Goal: Task Accomplishment & Management: Use online tool/utility

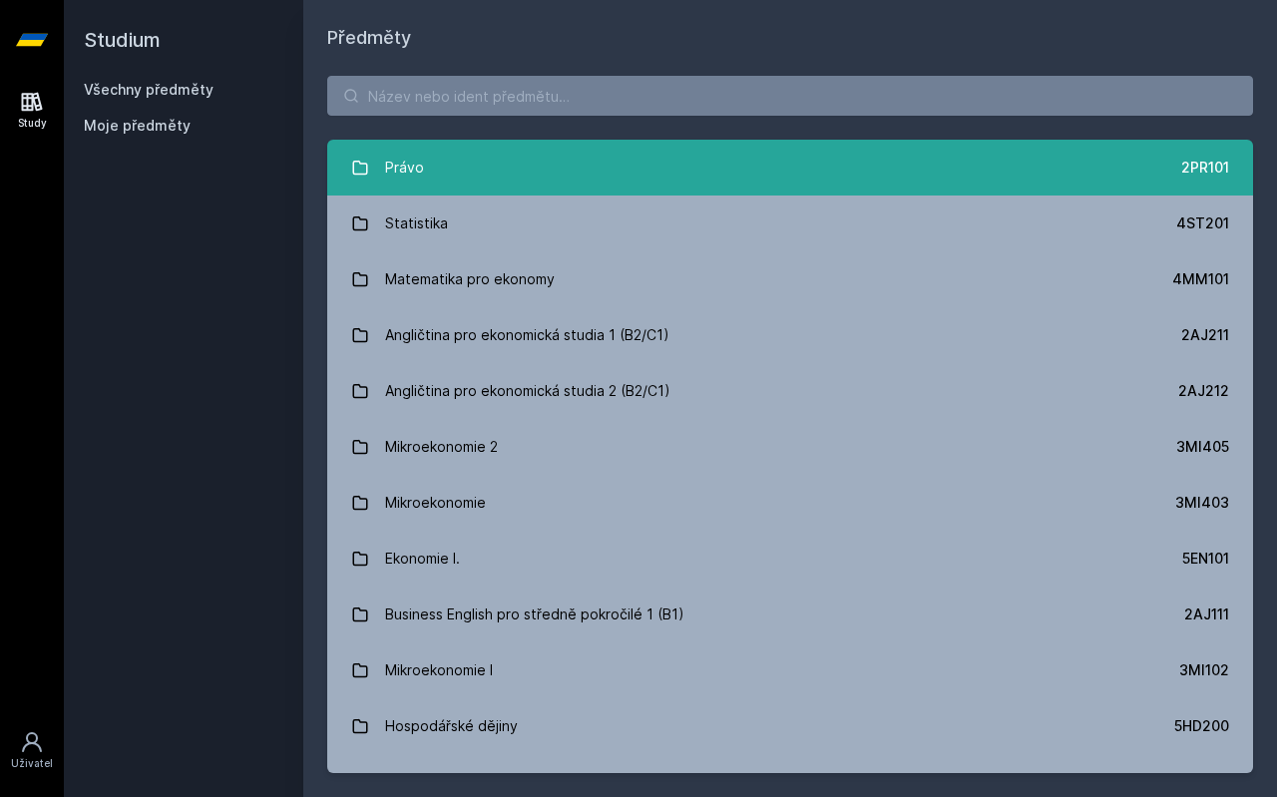
click at [469, 153] on link "Právo 2PR101" at bounding box center [790, 168] width 926 height 56
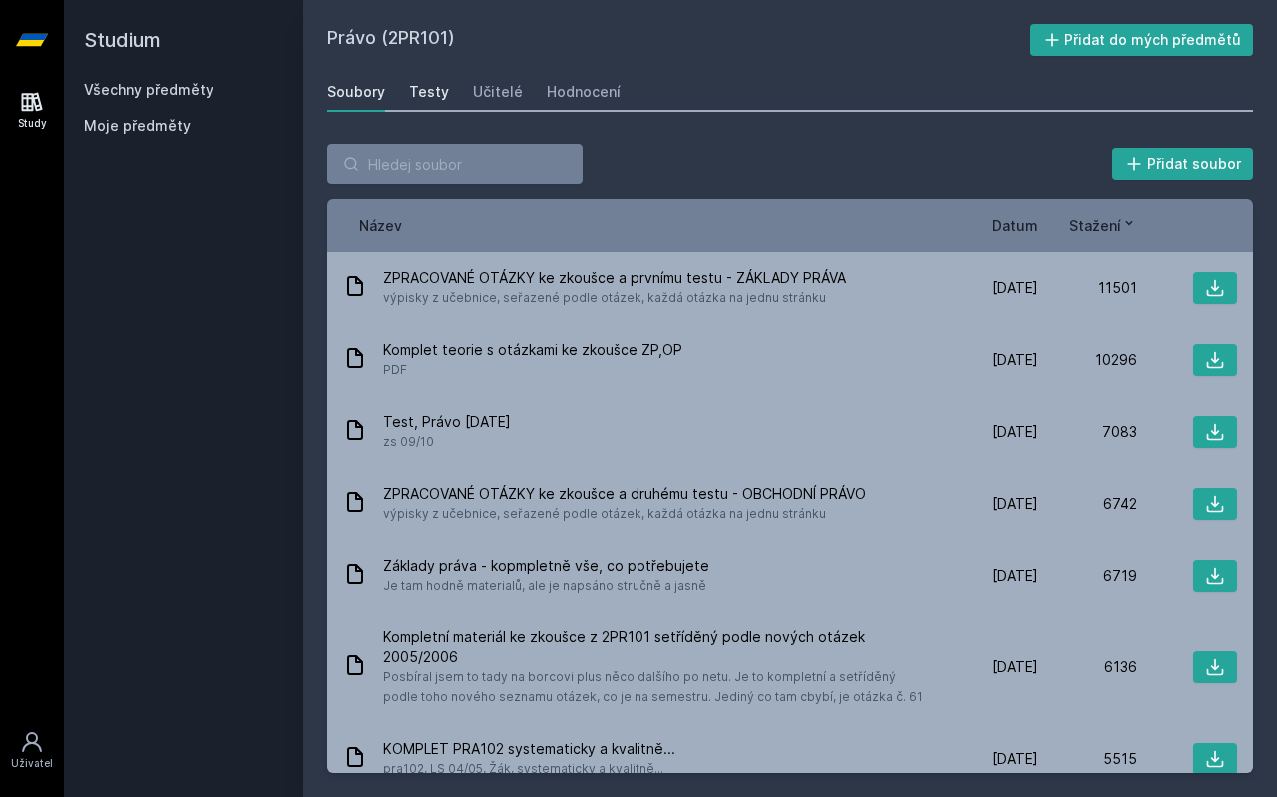
click at [426, 104] on link "Testy" at bounding box center [429, 92] width 40 height 40
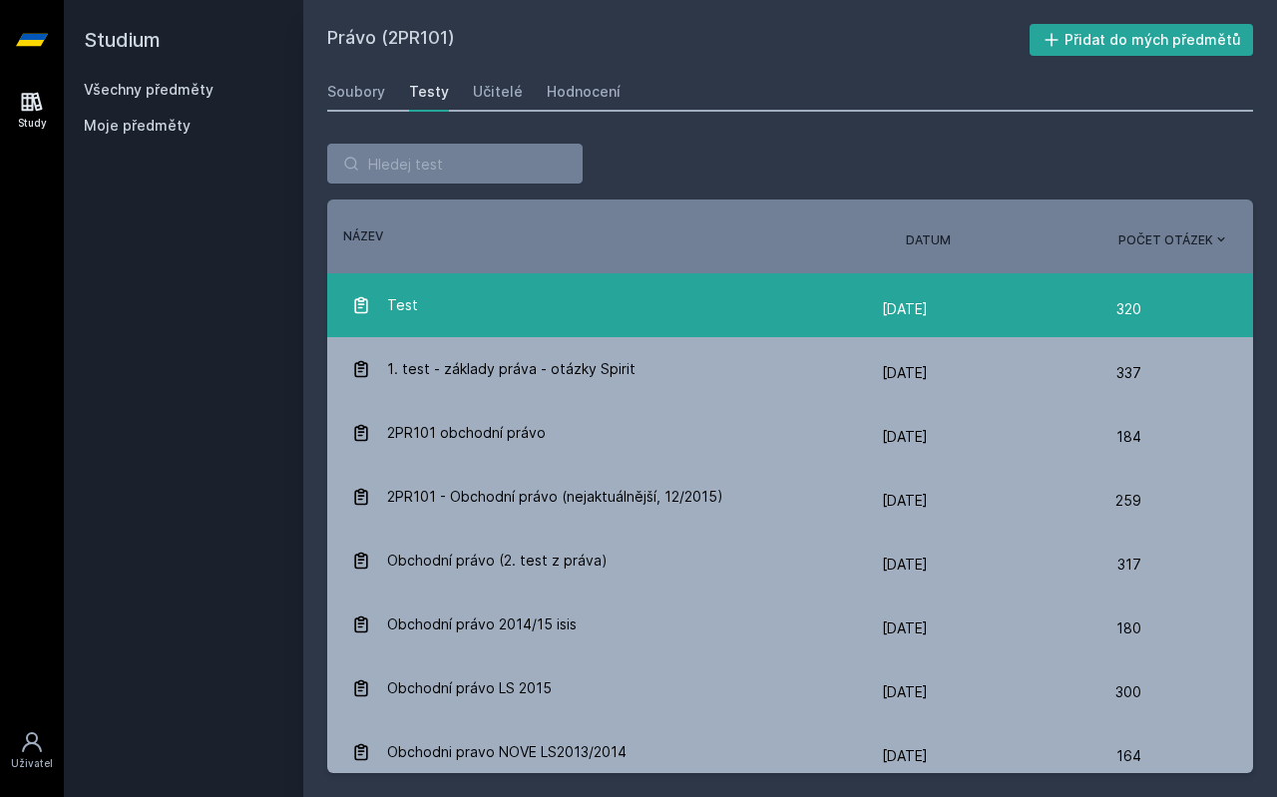
click at [567, 308] on div "Test" at bounding box center [616, 305] width 531 height 40
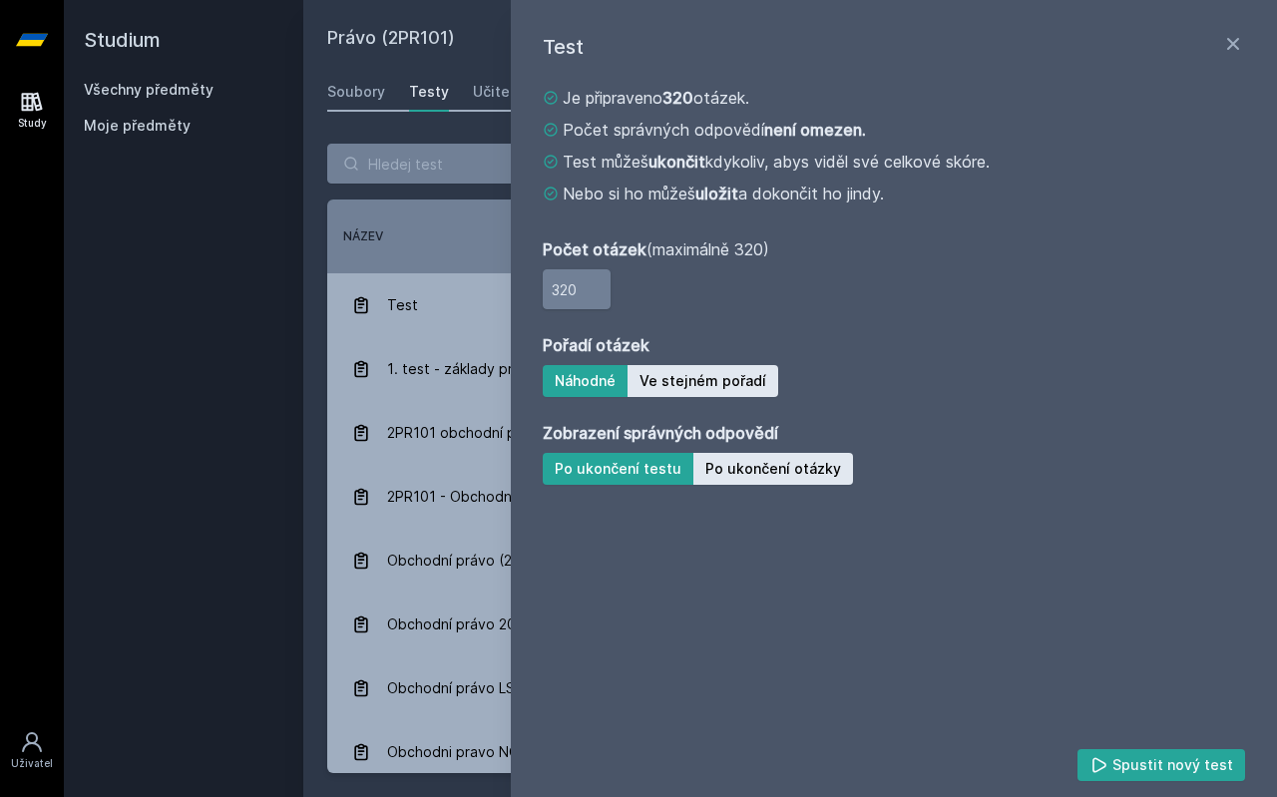
drag, startPoint x: 583, startPoint y: 282, endPoint x: 447, endPoint y: 298, distance: 136.7
click at [543, 298] on input "320" at bounding box center [577, 289] width 68 height 40
type input "10"
click at [772, 464] on button "Po ukončení otázky" at bounding box center [774, 469] width 160 height 32
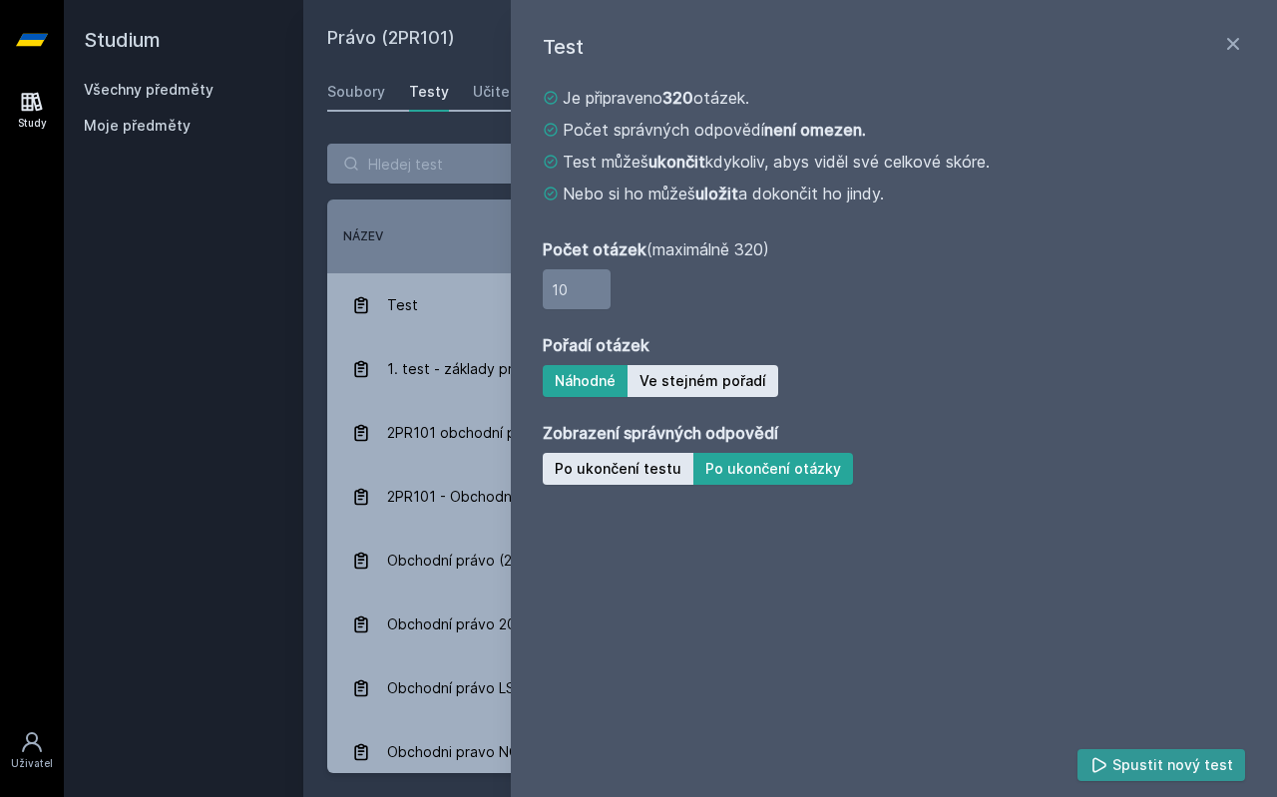
click at [1171, 763] on button "Spustit nový test" at bounding box center [1162, 765] width 169 height 32
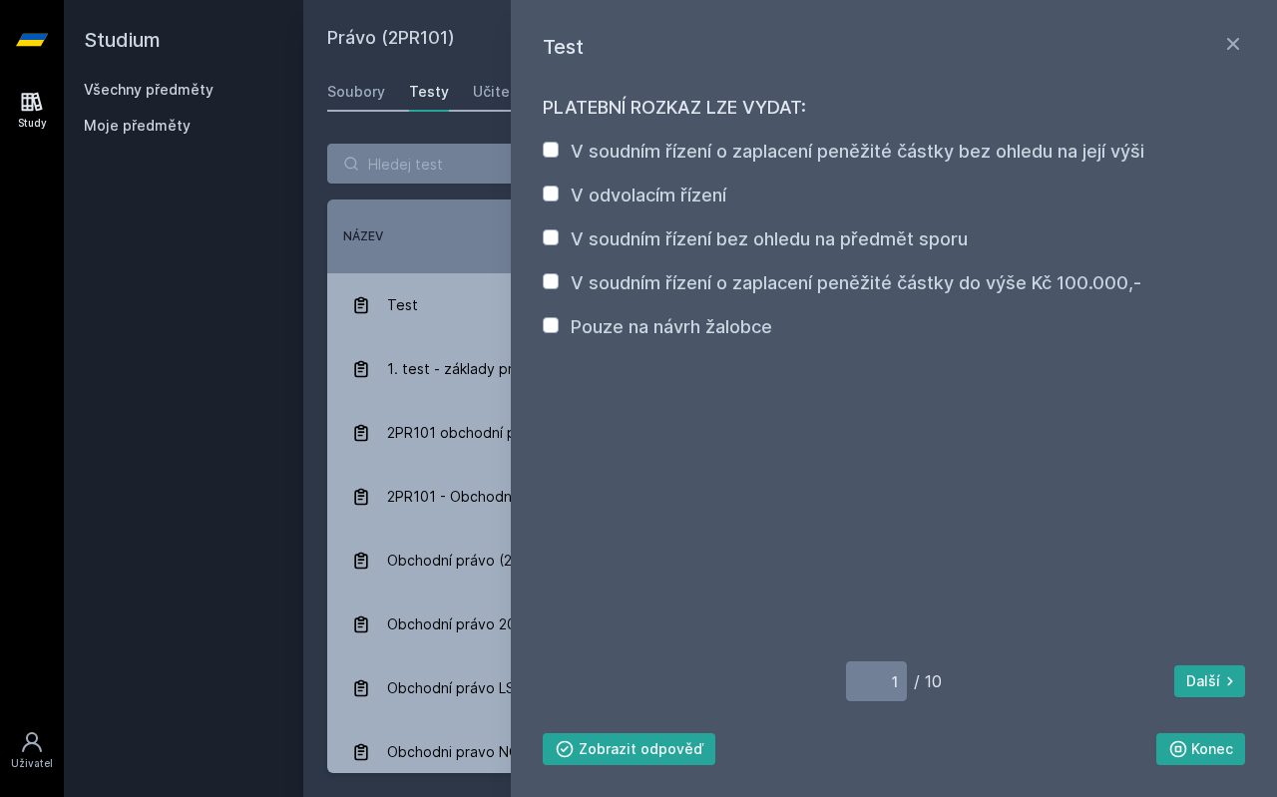
click at [605, 242] on label "V soudním řízení bez ohledu na předmět sporu" at bounding box center [769, 239] width 397 height 21
click at [559, 242] on input "V soudním řízení bez ohledu na předmět sporu" at bounding box center [551, 238] width 16 height 16
checkbox input "true"
click at [592, 748] on button "Zobrazit odpověď" at bounding box center [629, 749] width 173 height 32
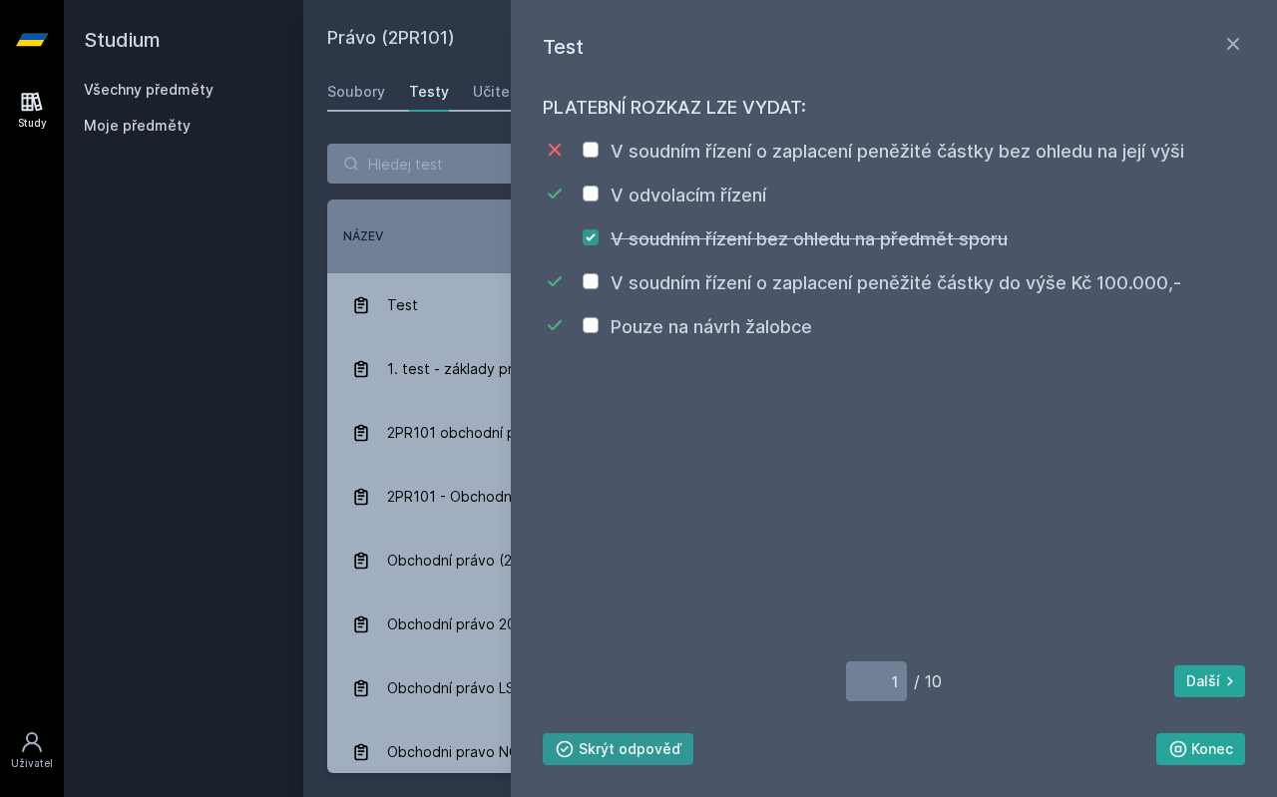
click at [592, 748] on button "Skrýt odpověď" at bounding box center [618, 749] width 151 height 32
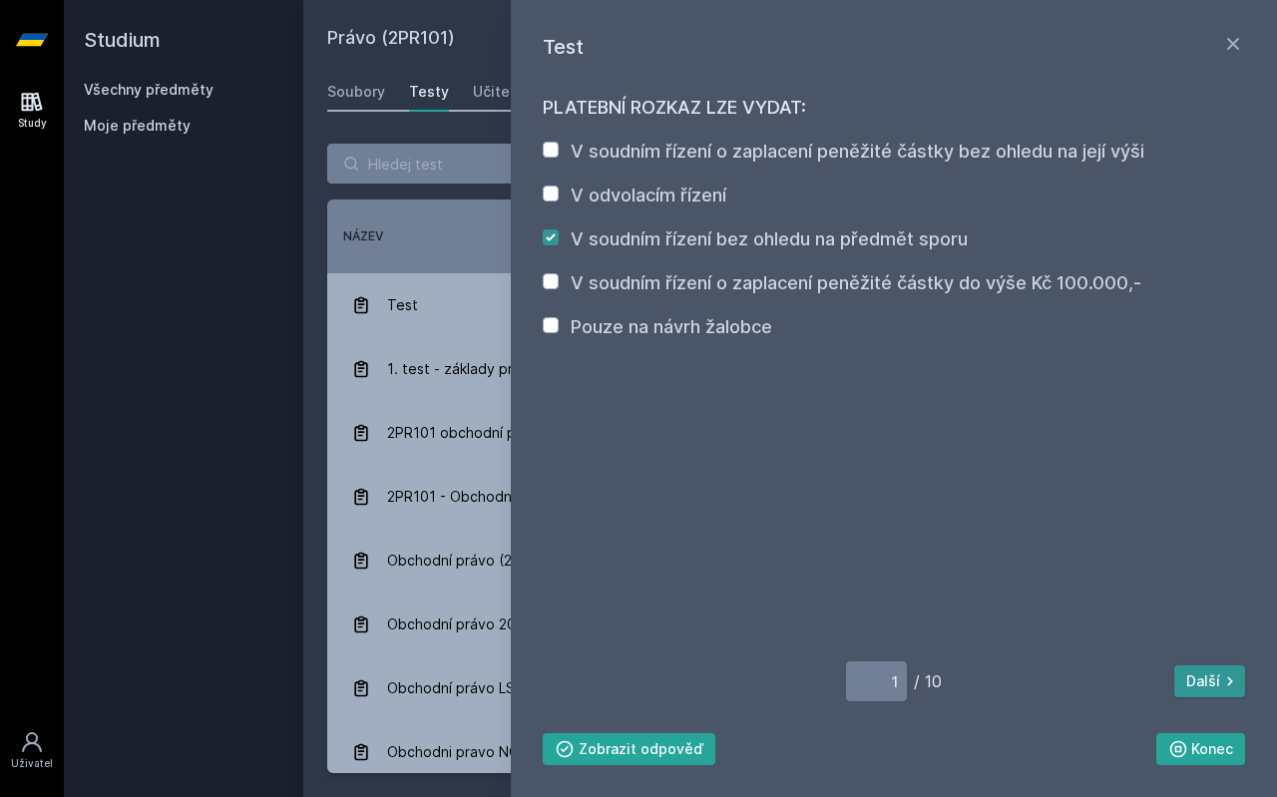
click at [1223, 681] on icon at bounding box center [1230, 682] width 20 height 20
type input "2"
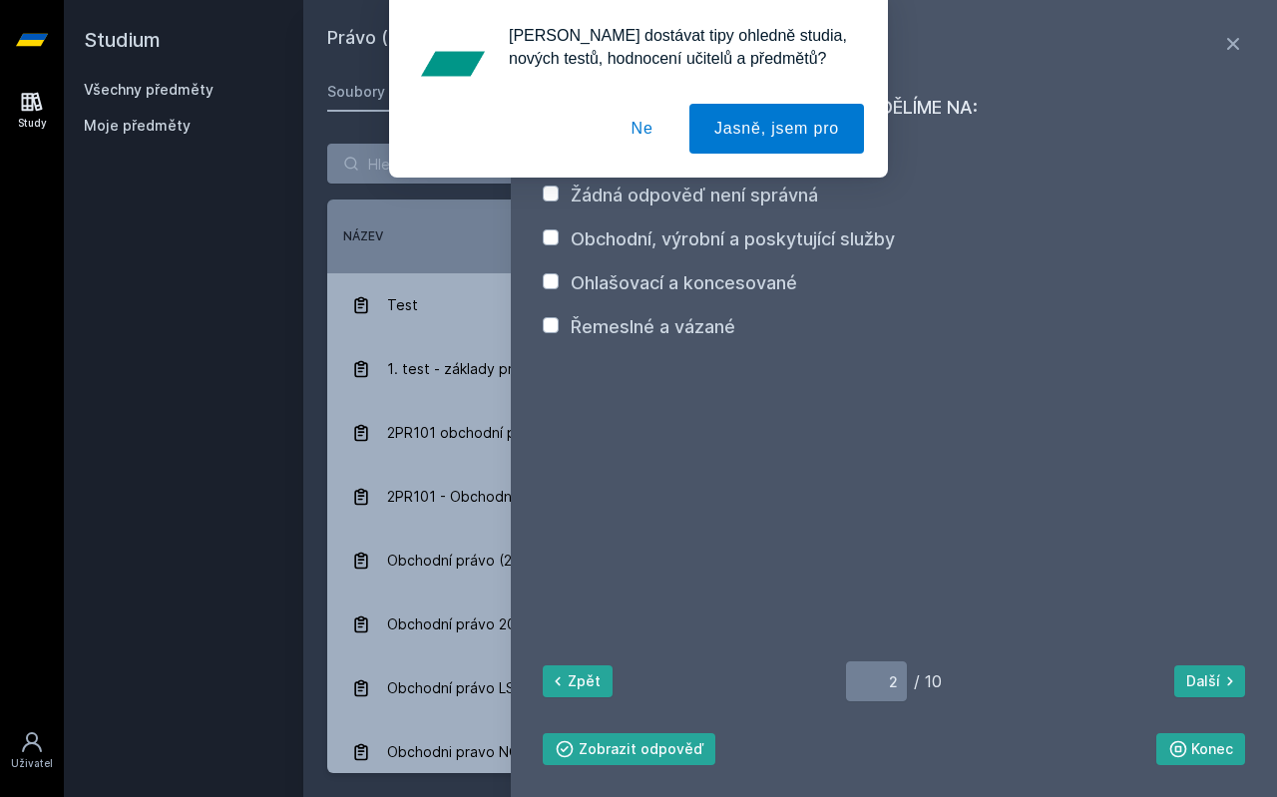
click at [640, 143] on button "Ne" at bounding box center [643, 129] width 72 height 50
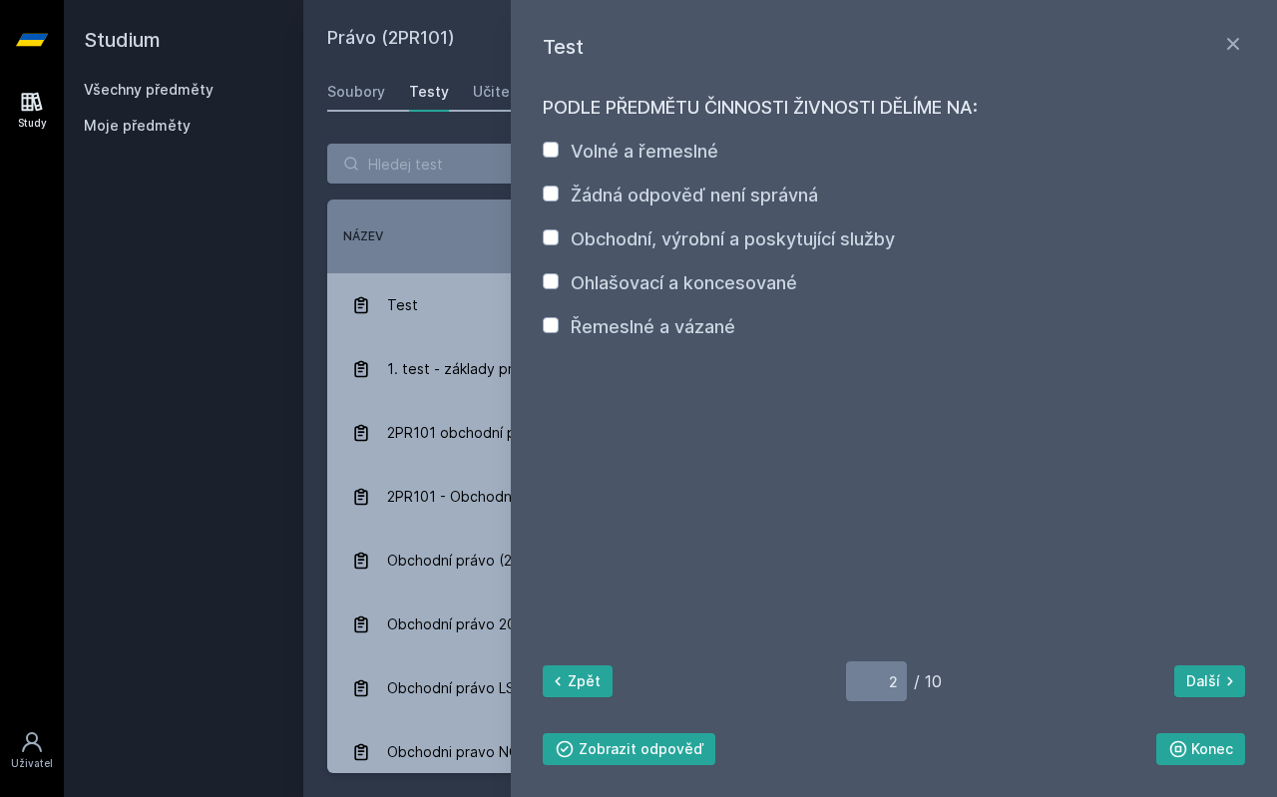
click at [634, 240] on label "Obchodní, výrobní a poskytující služby" at bounding box center [733, 239] width 324 height 21
click at [559, 240] on input "Obchodní, výrobní a poskytující služby" at bounding box center [551, 238] width 16 height 16
checkbox input "true"
click at [584, 745] on button "Zobrazit odpověď" at bounding box center [629, 749] width 173 height 32
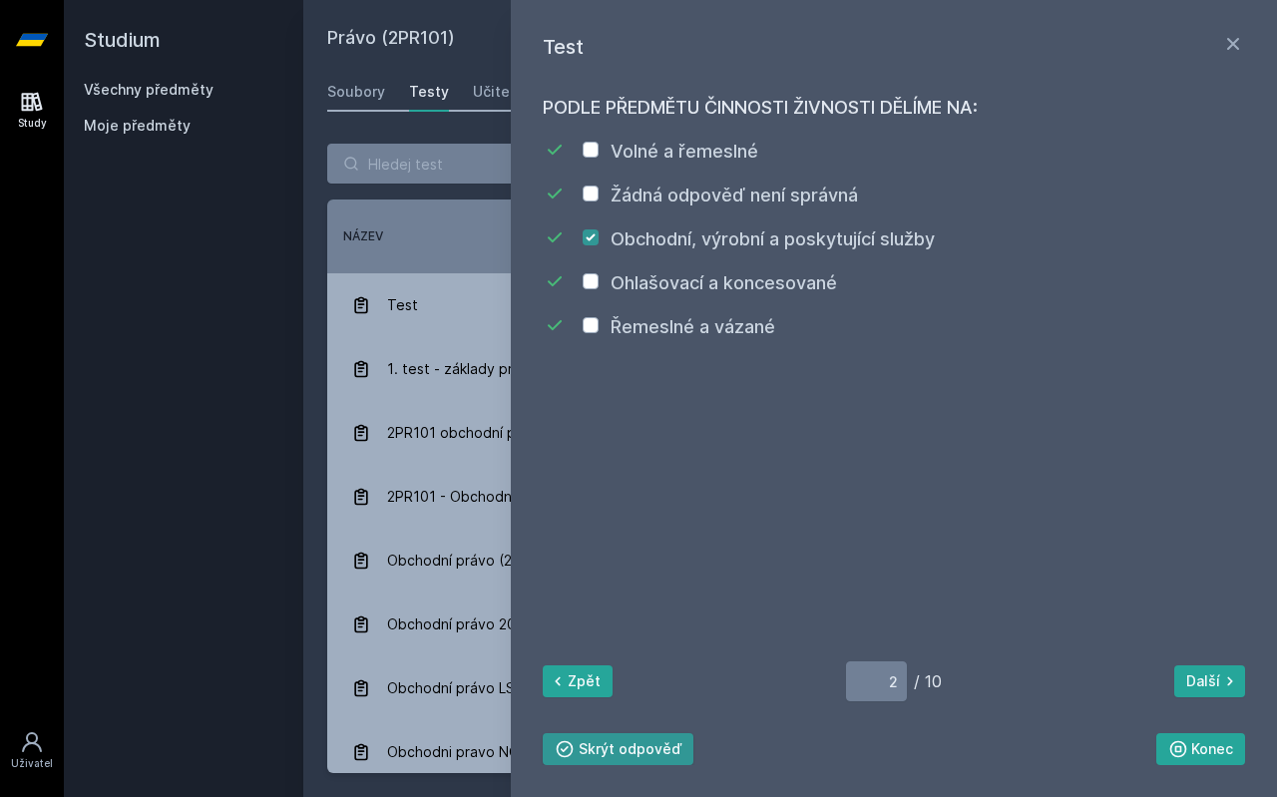
click at [584, 745] on button "Skrýt odpověď" at bounding box center [618, 749] width 151 height 32
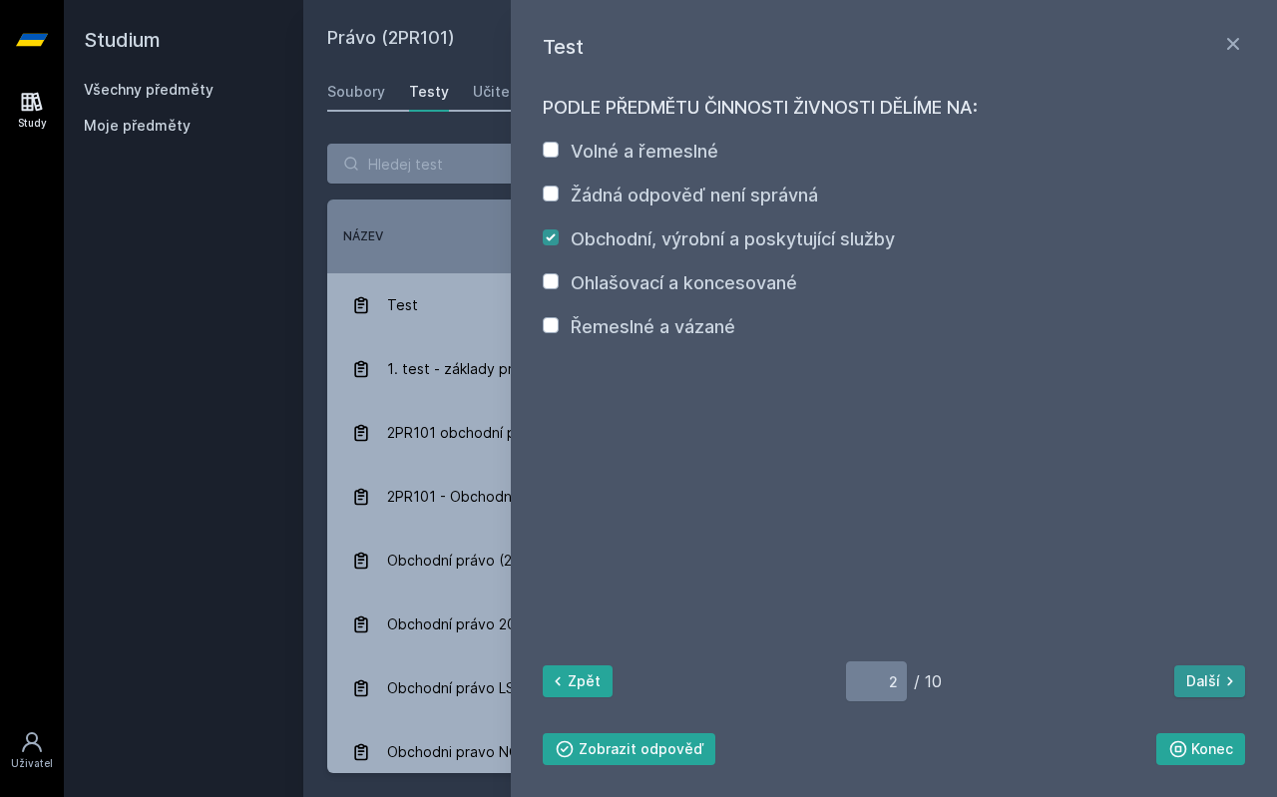
click at [1203, 688] on button "Další" at bounding box center [1210, 682] width 71 height 32
type input "3"
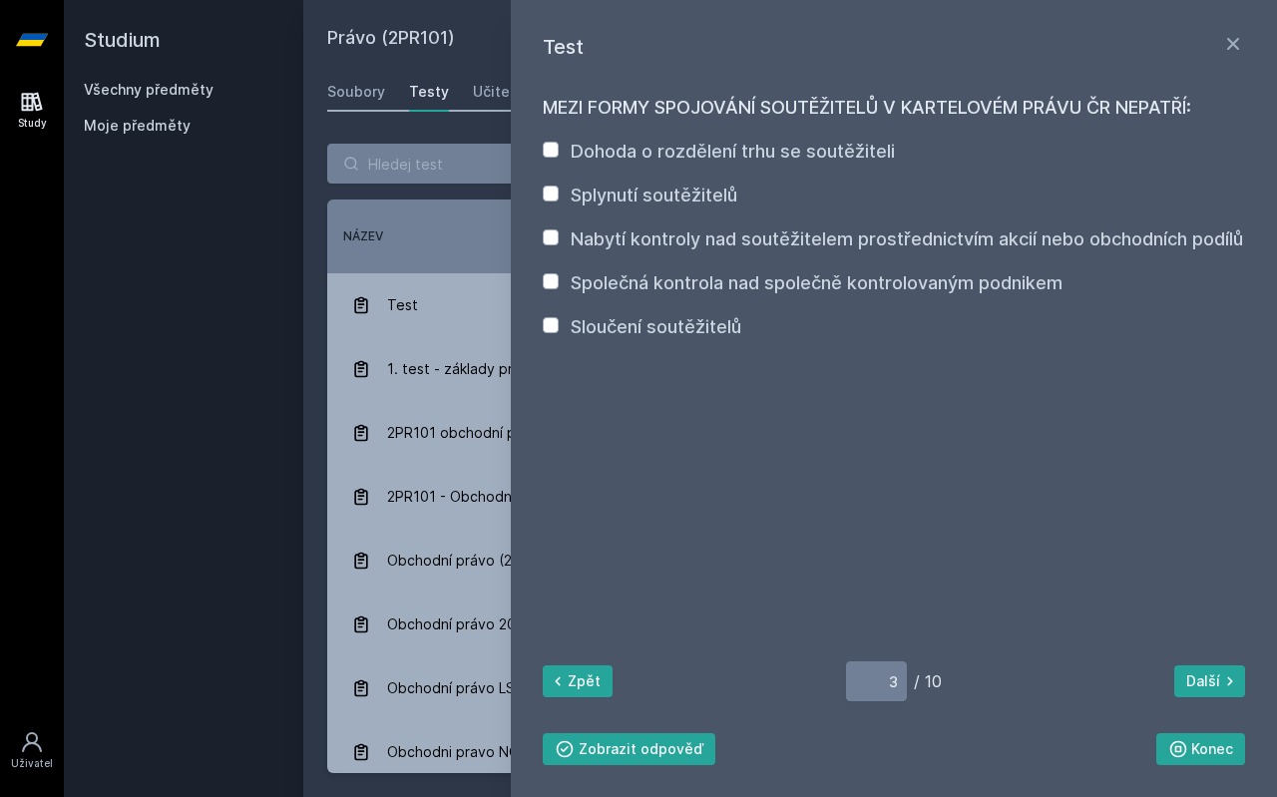
click at [935, 250] on div "Nabytí kontroly nad soutěžitelem prostřednictvím akcií nebo obchodních podílů" at bounding box center [907, 240] width 673 height 28
click at [716, 236] on label "Nabytí kontroly nad soutěžitelem prostřednictvím akcií nebo obchodních podílů" at bounding box center [907, 239] width 673 height 21
click at [559, 236] on input "Nabytí kontroly nad soutěžitelem prostřednictvím akcií nebo obchodních podílů" at bounding box center [551, 238] width 16 height 16
checkbox input "true"
click at [659, 735] on button "Zobrazit odpověď" at bounding box center [629, 749] width 173 height 32
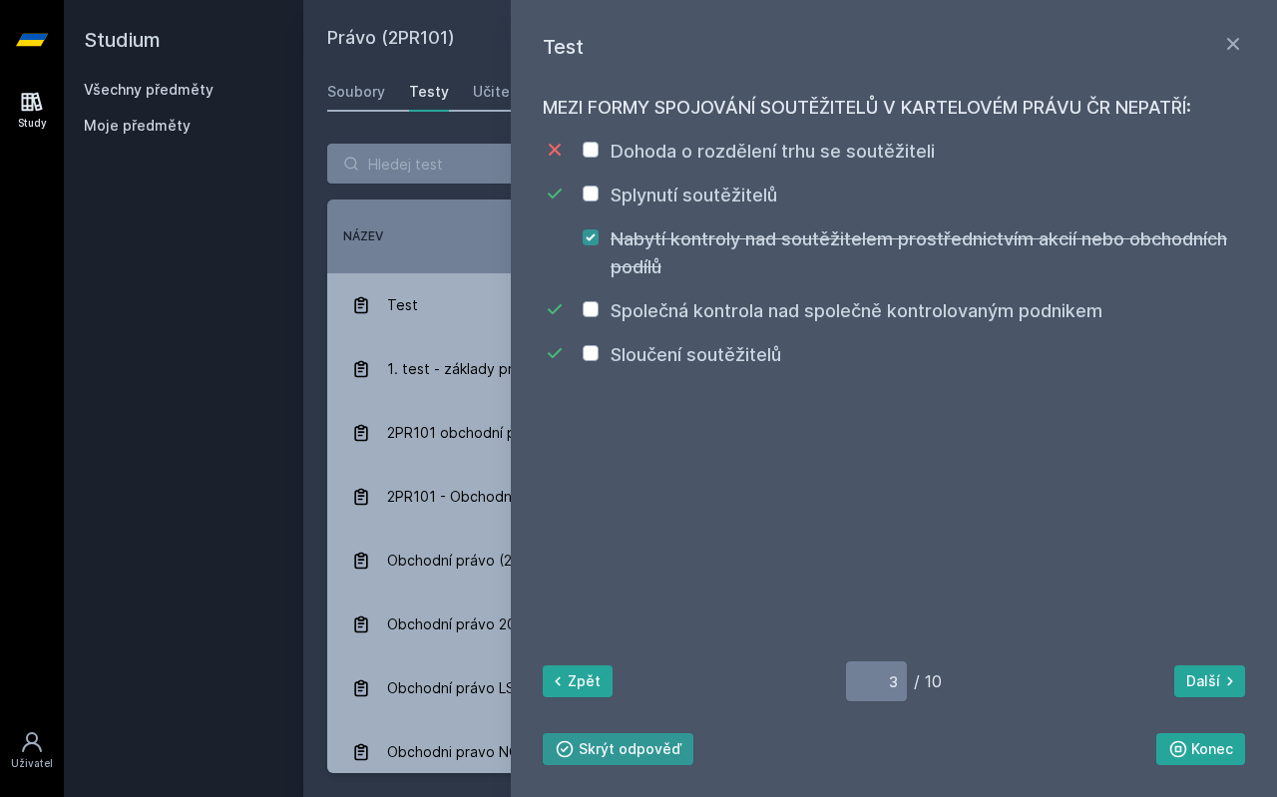
click at [655, 736] on button "Skrýt odpověď" at bounding box center [618, 749] width 151 height 32
